Goal: Information Seeking & Learning: Learn about a topic

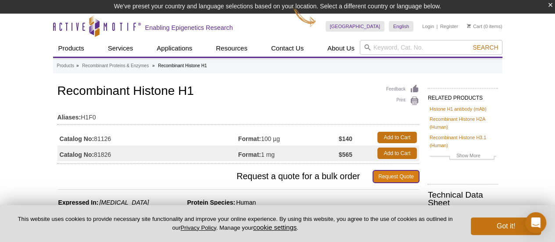
click at [399, 174] on link "Request Quote" at bounding box center [396, 176] width 46 height 12
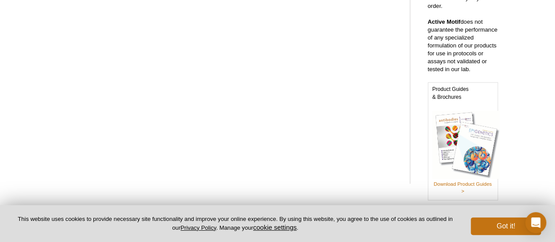
scroll to position [498, 0]
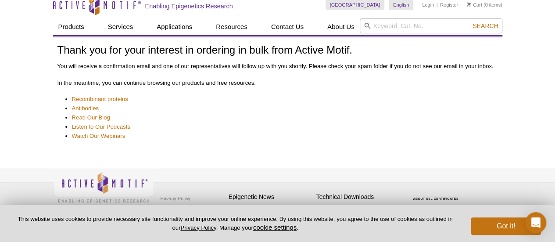
scroll to position [11, 0]
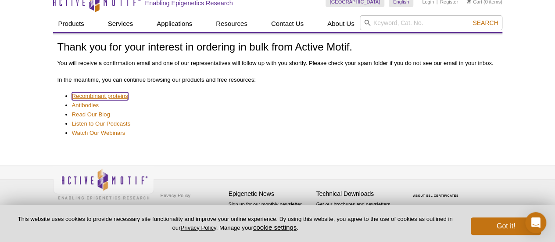
click at [90, 94] on link "Recombinant proteins" at bounding box center [100, 96] width 56 height 8
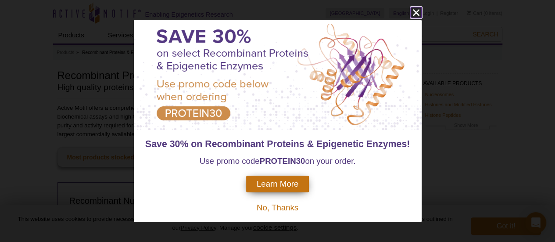
click at [415, 13] on icon "close" at bounding box center [416, 12] width 11 height 11
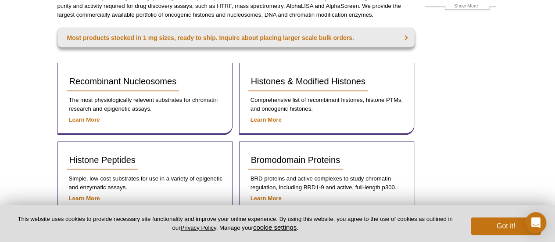
scroll to position [168, 0]
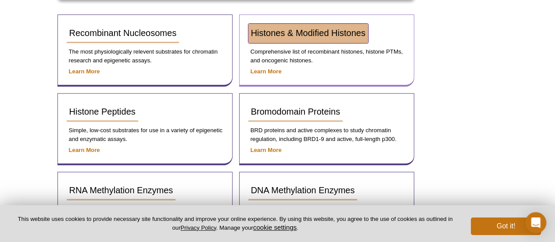
click at [310, 34] on span "Histones & Modified Histones" at bounding box center [308, 33] width 115 height 10
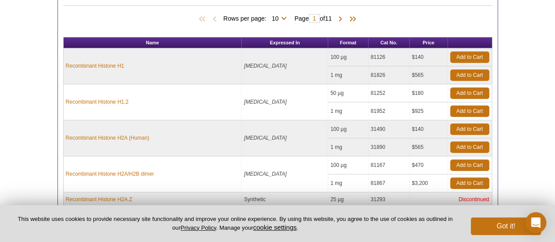
scroll to position [368, 0]
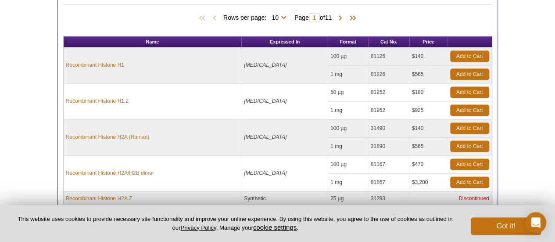
drag, startPoint x: 559, startPoint y: 50, endPoint x: 523, endPoint y: 147, distance: 103.3
click at [523, 147] on html "Active Motif Logo Enabling Epigenetics Research 0 Search Skip to content Active…" at bounding box center [277, 66] width 555 height 868
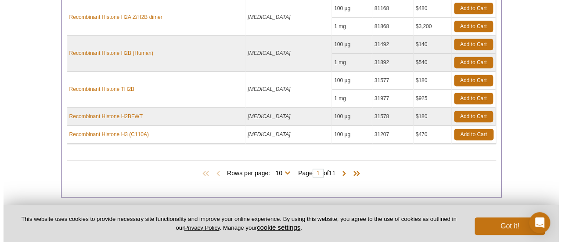
scroll to position [577, 0]
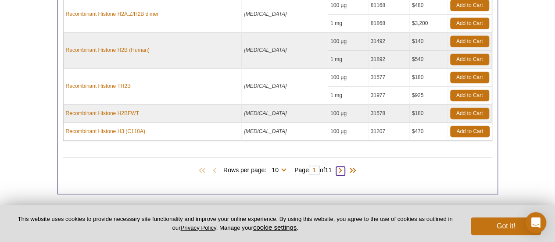
click at [345, 166] on span at bounding box center [340, 170] width 9 height 9
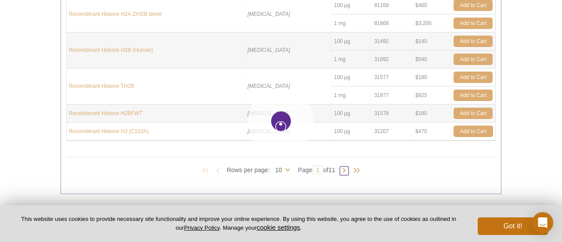
type input "2"
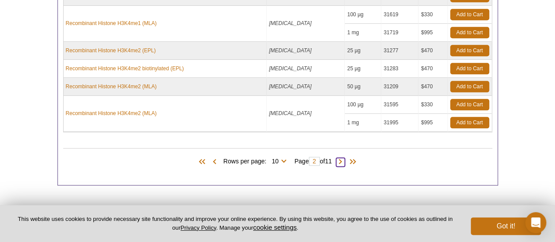
scroll to position [497, 0]
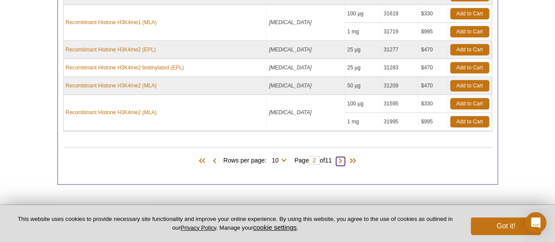
click at [345, 159] on span at bounding box center [340, 161] width 9 height 9
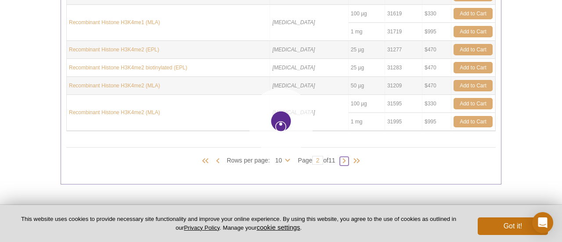
type input "3"
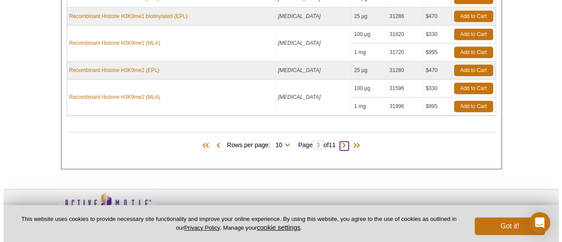
scroll to position [551, 0]
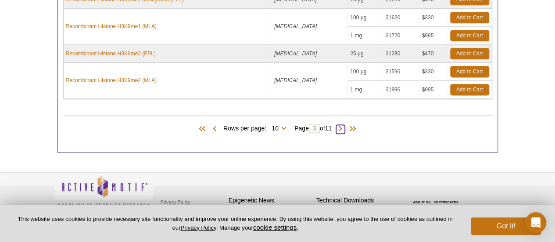
click at [342, 126] on span at bounding box center [340, 129] width 9 height 9
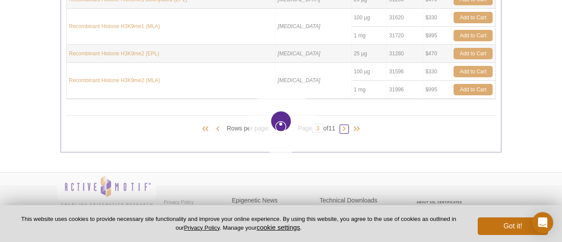
type input "4"
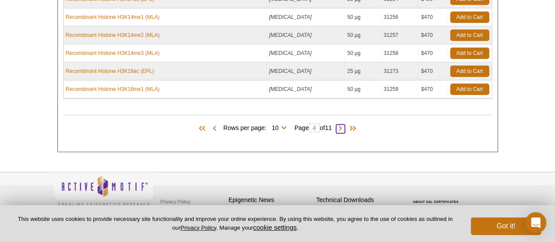
scroll to position [519, 0]
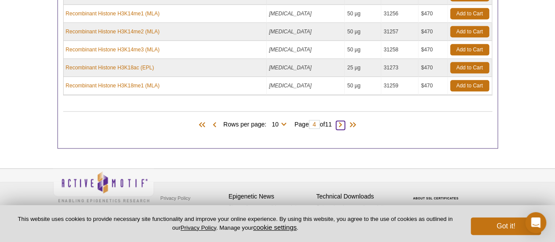
click at [342, 123] on span at bounding box center [340, 125] width 9 height 9
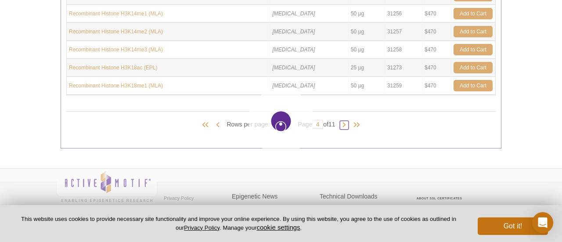
type input "5"
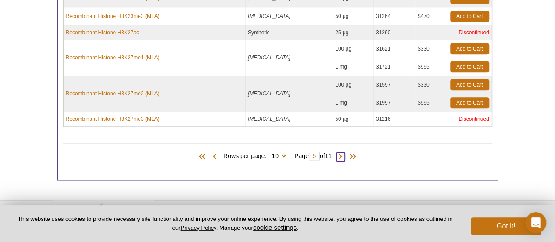
scroll to position [506, 0]
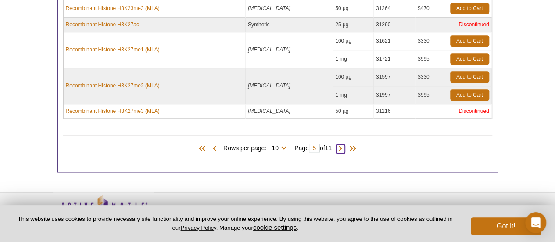
click at [345, 147] on span at bounding box center [340, 148] width 9 height 9
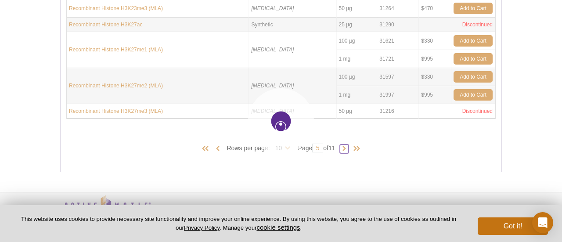
type input "6"
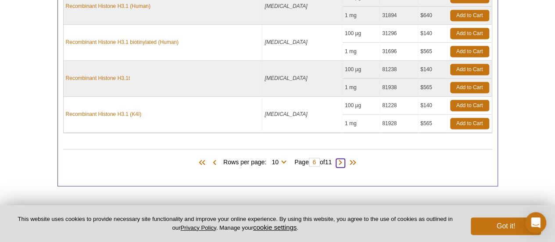
scroll to position [645, 0]
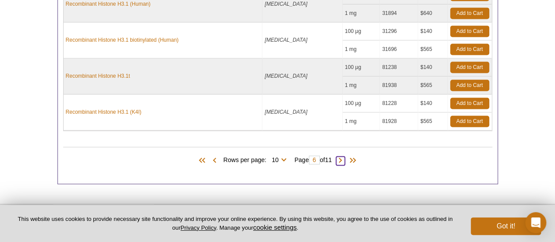
click at [344, 156] on span at bounding box center [340, 160] width 9 height 9
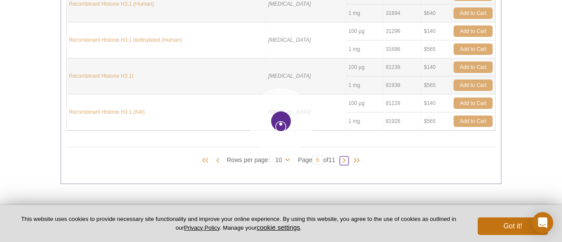
type input "7"
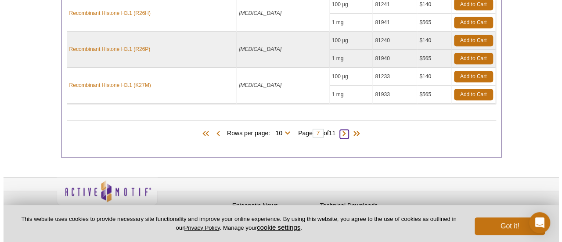
scroll to position [679, 0]
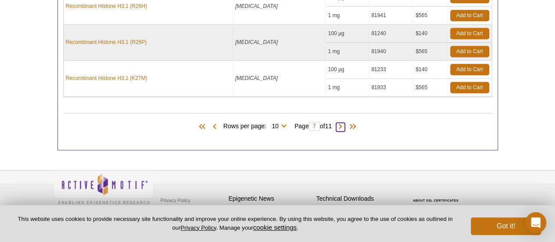
click at [345, 125] on span at bounding box center [340, 127] width 9 height 9
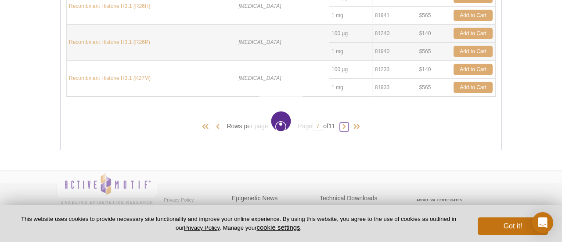
type input "8"
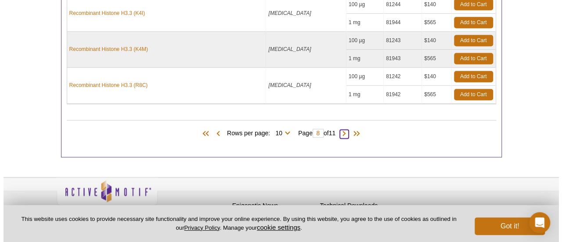
scroll to position [659, 0]
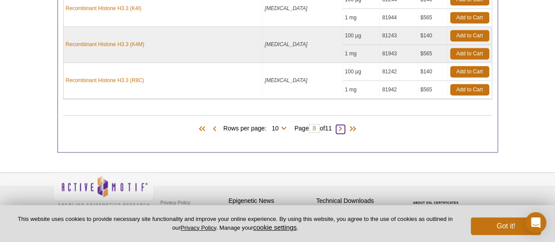
click at [343, 128] on span at bounding box center [340, 129] width 9 height 9
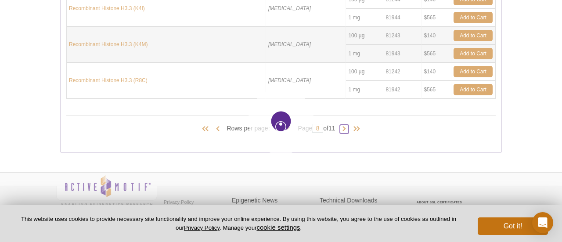
type input "9"
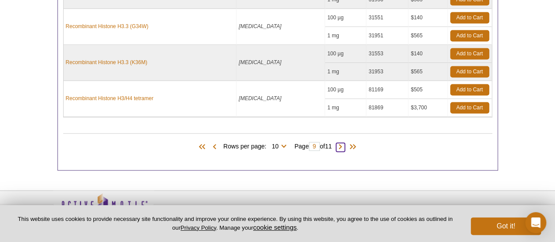
click at [344, 143] on span at bounding box center [340, 147] width 9 height 9
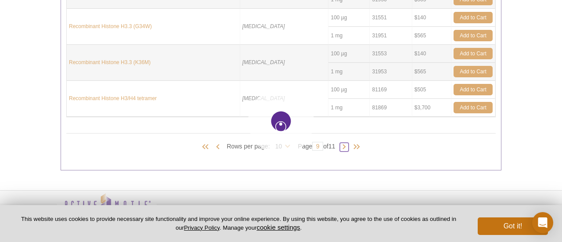
type input "10"
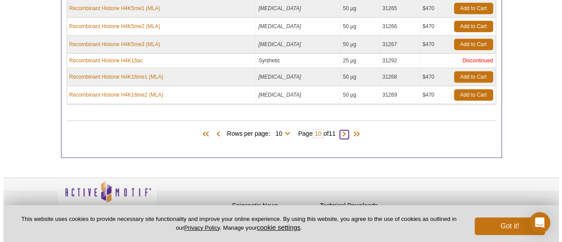
scroll to position [508, 0]
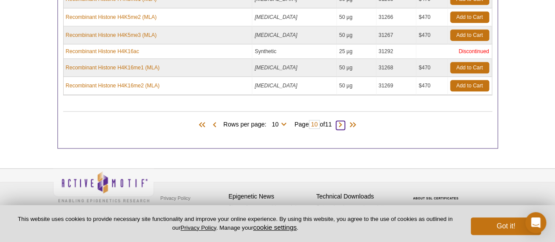
click at [345, 122] on span at bounding box center [340, 125] width 9 height 9
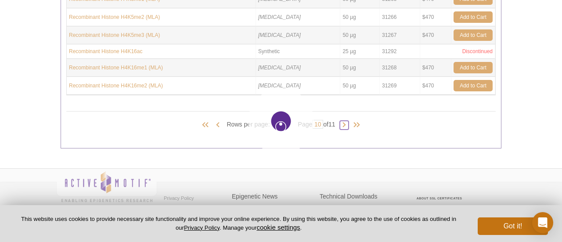
type input "11"
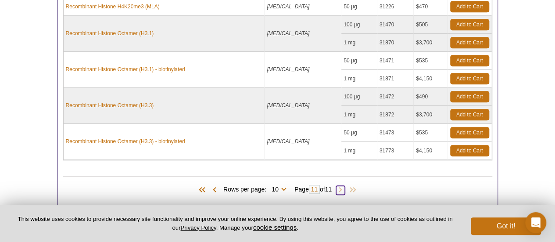
scroll to position [501, 0]
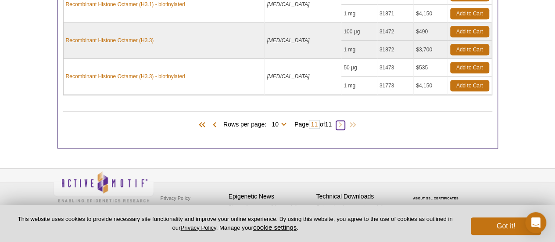
click at [344, 123] on span at bounding box center [340, 125] width 9 height 9
